Goal: Learn about a topic

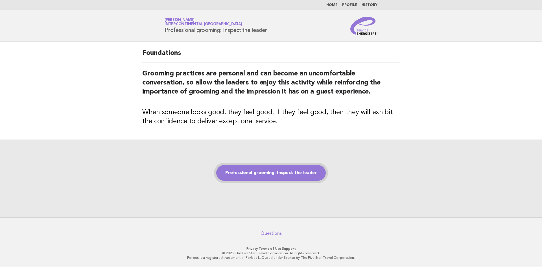
click at [284, 176] on link "Professional grooming: Inspect the leader" at bounding box center [271, 173] width 110 height 16
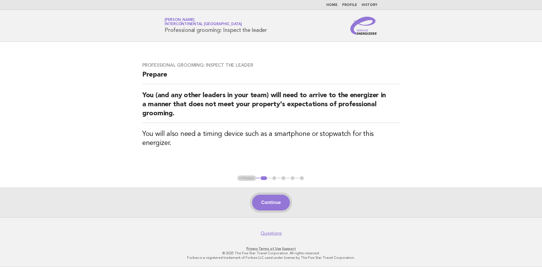
click at [281, 202] on button "Continue" at bounding box center [271, 203] width 38 height 16
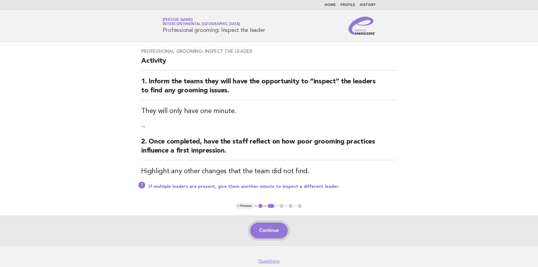
click at [277, 227] on button "Continue" at bounding box center [269, 231] width 38 height 16
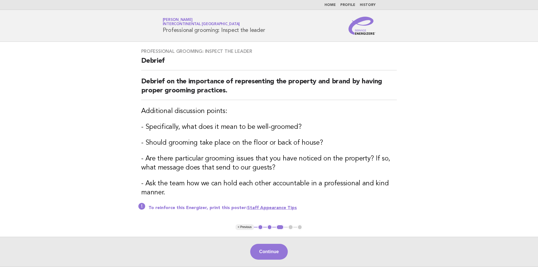
click at [277, 232] on main "Professional grooming: Inspect the leader [PERSON_NAME] on the importance of re…" at bounding box center [269, 154] width 538 height 225
click at [271, 253] on button "Continue" at bounding box center [269, 252] width 38 height 16
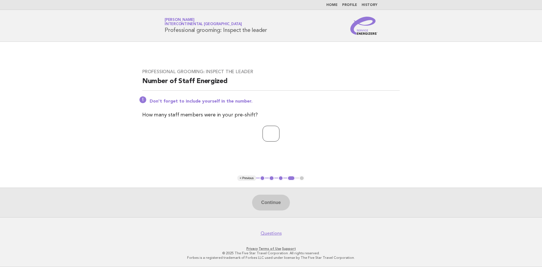
type input "*"
click at [280, 131] on input "*" at bounding box center [271, 134] width 17 height 16
click at [263, 203] on button "Continue" at bounding box center [271, 203] width 38 height 16
